Goal: Information Seeking & Learning: Learn about a topic

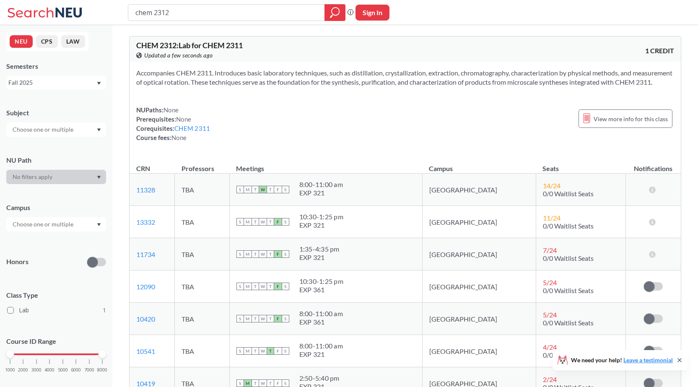
click at [372, 102] on div "Accompanies CHEM 2311. Introduces basic laboratory techniques, such as distilla…" at bounding box center [406, 109] width 552 height 94
click at [336, 55] on div "View this course on Banner. Updated a few seconds ago" at bounding box center [270, 55] width 269 height 9
click at [377, 56] on div "View this course on Banner. Updated a few seconds ago" at bounding box center [270, 55] width 269 height 9
click at [375, 50] on div "CHEM 2312 : Lab for CHEM 2311 View this course on Banner. Updated a few seconds…" at bounding box center [270, 51] width 269 height 18
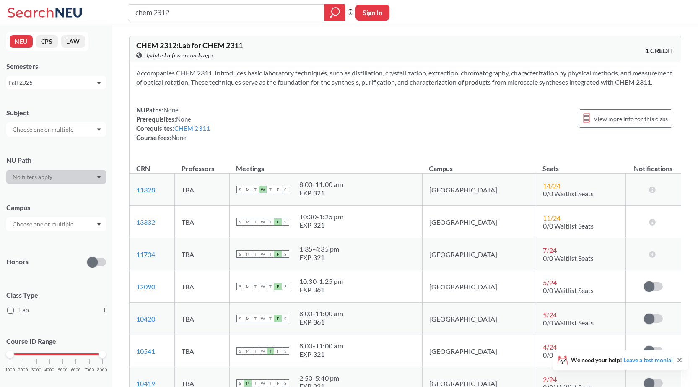
click at [385, 48] on div "CHEM 2312 : Lab for CHEM 2311 View this course on Banner. Updated a few seconds…" at bounding box center [270, 51] width 269 height 18
click at [382, 50] on div "CHEM 2312 : Lab for CHEM 2311 View this course on Banner. Updated a few seconds…" at bounding box center [270, 51] width 269 height 18
click at [361, 71] on section "Accompanies CHEM 2311. Introduces basic laboratory techniques, such as distilla…" at bounding box center [405, 77] width 538 height 18
click at [369, 74] on section "Accompanies CHEM 2311. Introduces basic laboratory techniques, such as distilla…" at bounding box center [405, 77] width 538 height 18
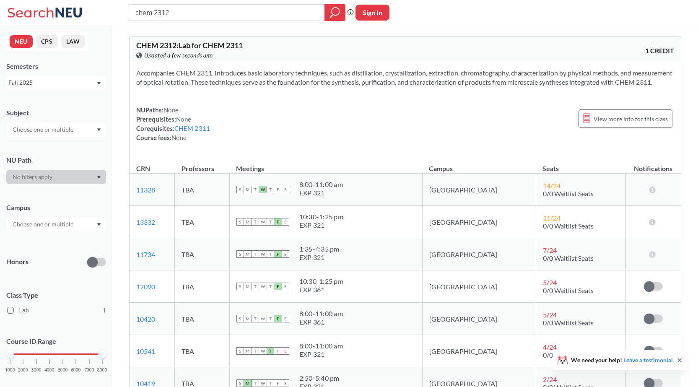
click at [358, 114] on div "Accompanies CHEM 2311. Introduces basic laboratory techniques, such as distilla…" at bounding box center [406, 109] width 552 height 94
click at [385, 103] on div "Accompanies CHEM 2311. Introduces basic laboratory techniques, such as distilla…" at bounding box center [406, 109] width 552 height 94
click at [370, 87] on section "Accompanies CHEM 2311. Introduces basic laboratory techniques, such as distilla…" at bounding box center [405, 77] width 538 height 18
click at [364, 67] on div "Accompanies CHEM 2311. Introduces basic laboratory techniques, such as distilla…" at bounding box center [406, 109] width 552 height 94
click at [377, 72] on section "Accompanies CHEM 2311. Introduces basic laboratory techniques, such as distilla…" at bounding box center [405, 77] width 538 height 18
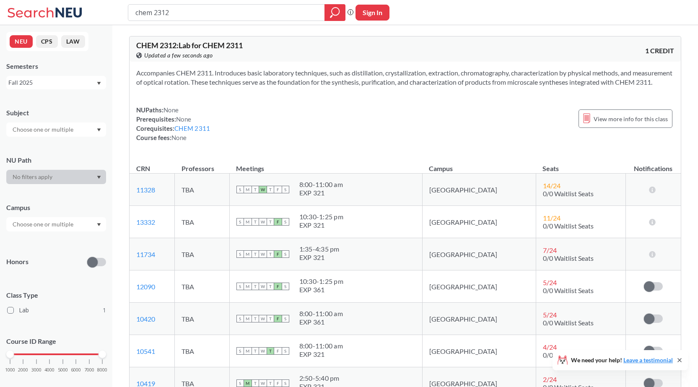
click at [368, 73] on section "Accompanies CHEM 2311. Introduces basic laboratory techniques, such as distilla…" at bounding box center [405, 77] width 538 height 18
click at [358, 132] on div "NUPaths: None Prerequisites: None Corequisites: CHEM 2311 Course fees: None Vie…" at bounding box center [405, 123] width 538 height 37
